Goal: Task Accomplishment & Management: Complete application form

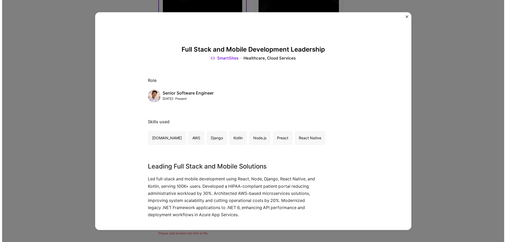
scroll to position [53, 0]
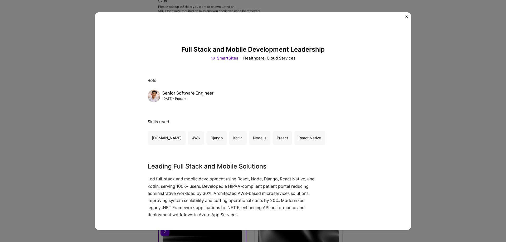
click at [55, 96] on div "Full Stack and Mobile Development Leadership SmartSites Healthcare, Cloud Servi…" at bounding box center [253, 121] width 506 height 242
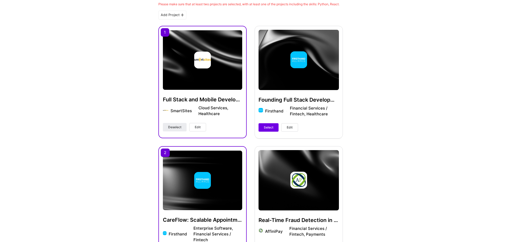
scroll to position [53, 0]
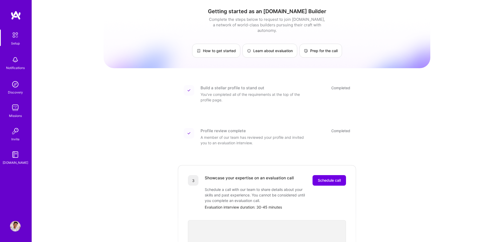
scroll to position [136, 0]
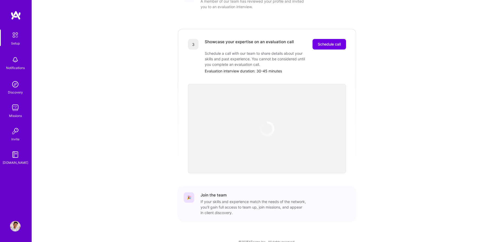
click at [266, 124] on img at bounding box center [267, 129] width 16 height 16
click at [323, 42] on span "Schedule call" at bounding box center [329, 44] width 23 height 5
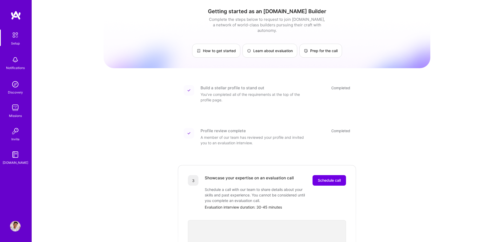
scroll to position [140, 0]
